Goal: Transaction & Acquisition: Purchase product/service

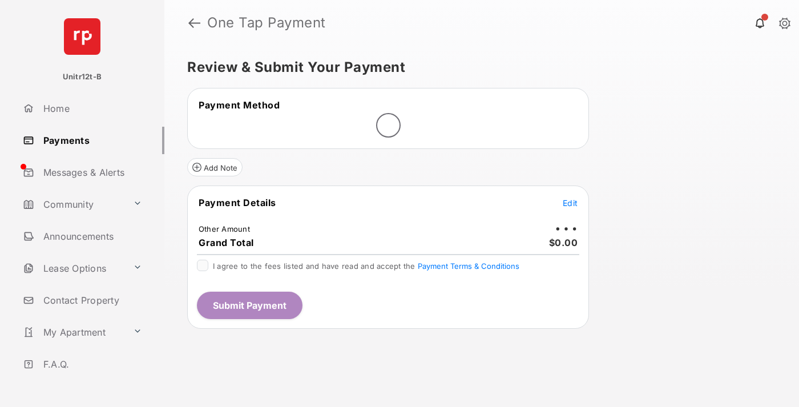
click at [570, 204] on span "Edit" at bounding box center [570, 203] width 15 height 10
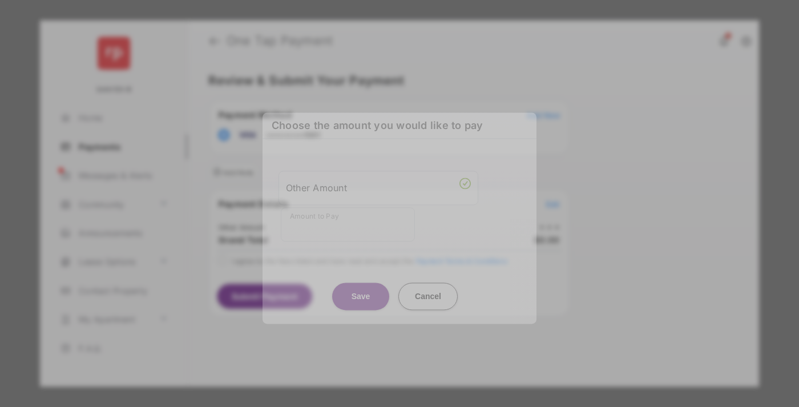
click at [378, 185] on div "Other Amount" at bounding box center [378, 187] width 185 height 19
type input "**"
click at [361, 283] on button "Save" at bounding box center [360, 296] width 57 height 27
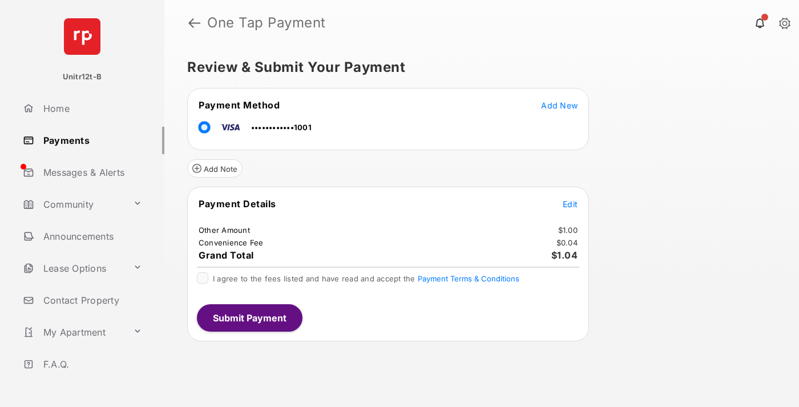
click at [570, 204] on span "Edit" at bounding box center [570, 204] width 15 height 10
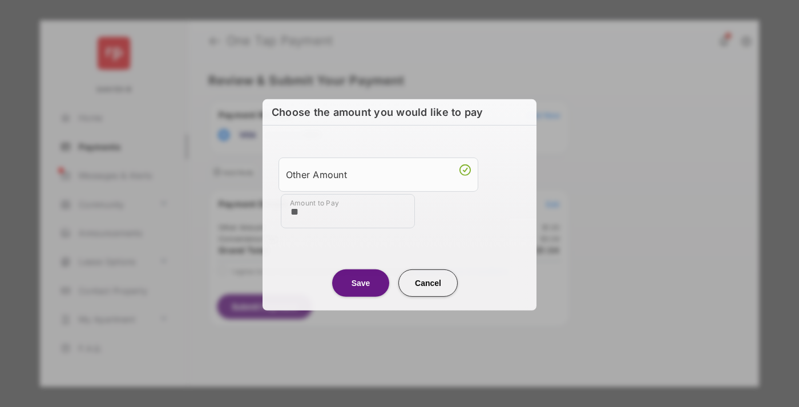
click at [361, 281] on button "Save" at bounding box center [360, 282] width 57 height 27
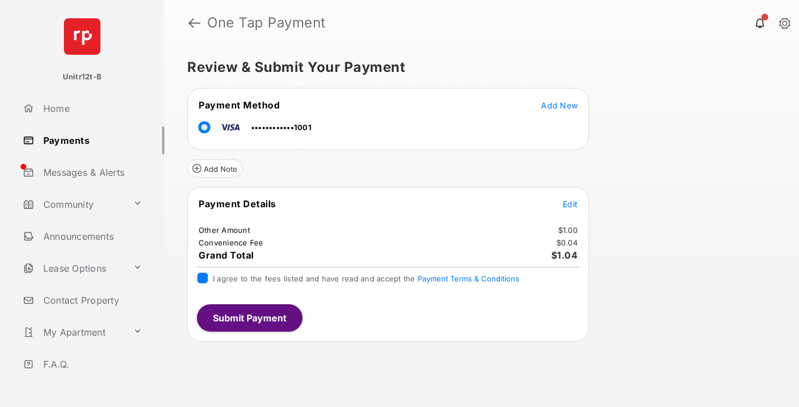
click at [249, 317] on button "Submit Payment" at bounding box center [250, 317] width 106 height 27
